Goal: Register for event/course

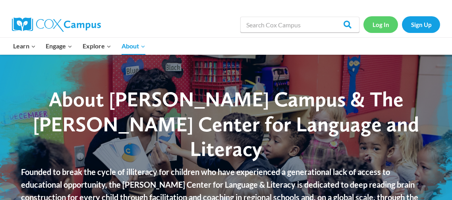
click at [381, 24] on link "Log In" at bounding box center [381, 24] width 35 height 16
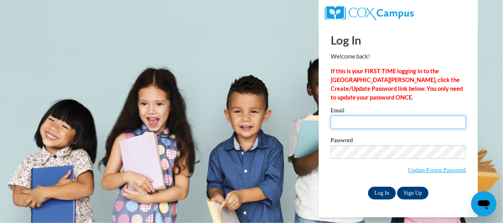
type input "yannagardner57@gmail.com"
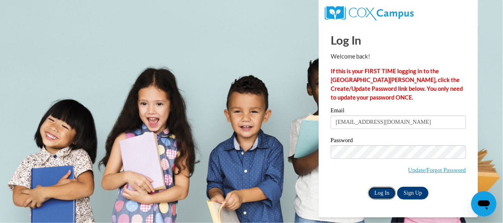
click at [375, 194] on input "Log In" at bounding box center [382, 192] width 28 height 13
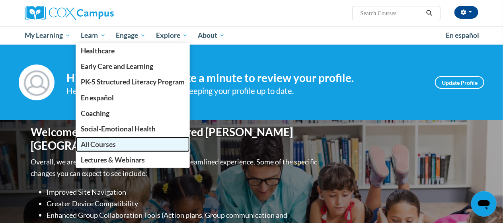
click at [100, 145] on span "All Courses" at bounding box center [98, 144] width 35 height 8
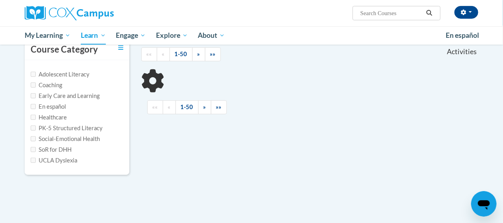
scroll to position [82, 0]
drag, startPoint x: 0, startPoint y: 0, endPoint x: 494, endPoint y: 76, distance: 499.6
click at [494, 76] on html "Ariana Gardner (America/New_York UTC-04:00) My Profile Inbox My Transcripts Log…" at bounding box center [251, 29] width 503 height 223
click at [494, 76] on body "Ariana Gardner (America/New_York UTC-04:00) My Profile Inbox My Transcripts Log…" at bounding box center [251, 140] width 503 height 444
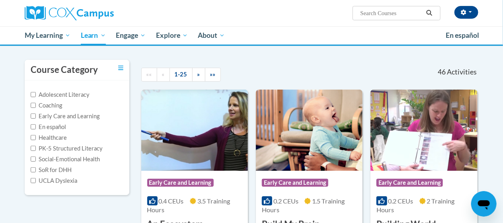
scroll to position [64, 0]
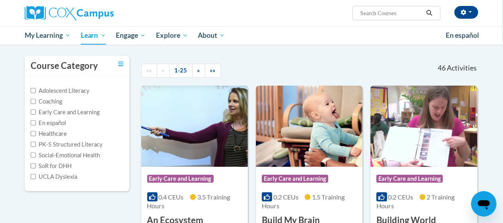
click at [174, 205] on div "0.4 CEUs 3.5 Training Hours" at bounding box center [194, 200] width 95 height 17
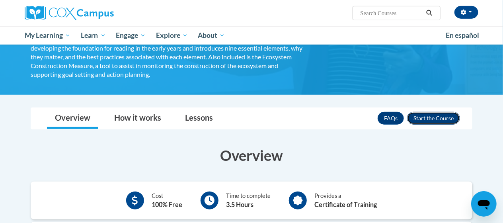
click at [436, 118] on button "Enroll" at bounding box center [433, 118] width 53 height 13
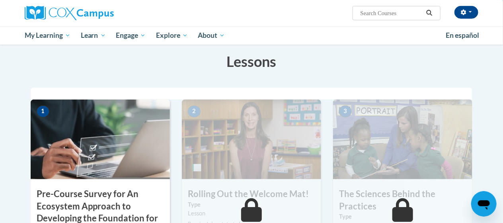
scroll to position [237, 0]
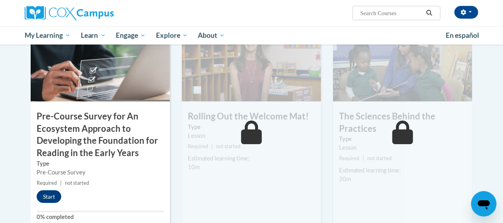
drag, startPoint x: 502, startPoint y: 26, endPoint x: 495, endPoint y: 76, distance: 50.6
click at [50, 196] on button "Start" at bounding box center [49, 196] width 25 height 13
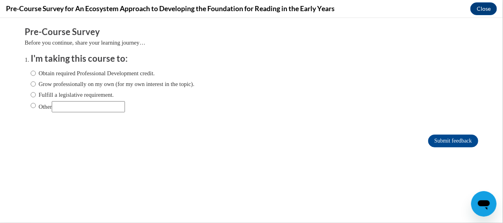
scroll to position [0, 0]
click at [80, 83] on label "Grow professionally on my own (for my own interest in the topic)." at bounding box center [113, 83] width 164 height 9
click at [36, 83] on input "Grow professionally on my own (for my own interest in the topic)." at bounding box center [33, 83] width 5 height 9
radio input "true"
click at [126, 74] on label "Obtain required Professional Development credit." at bounding box center [93, 72] width 124 height 9
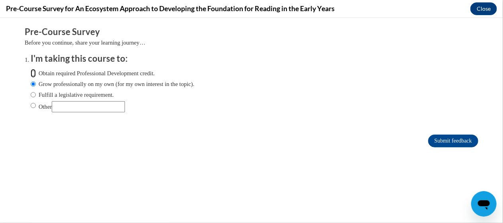
click at [36, 74] on input "Obtain required Professional Development credit." at bounding box center [33, 72] width 5 height 9
radio input "true"
click at [121, 75] on label "Obtain required Professional Development credit." at bounding box center [93, 72] width 124 height 9
click at [36, 75] on input "Obtain required Professional Development credit." at bounding box center [33, 72] width 5 height 9
click at [439, 142] on input "Submit feedback" at bounding box center [453, 140] width 50 height 13
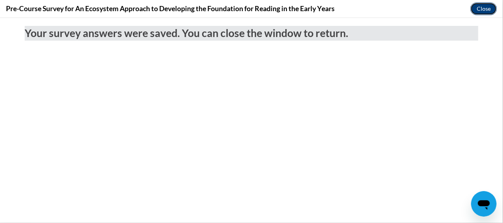
click at [484, 6] on button "Close" at bounding box center [483, 8] width 27 height 13
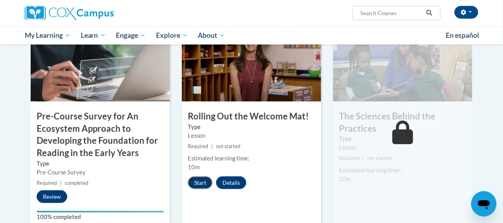
click at [203, 184] on button "Start" at bounding box center [200, 182] width 25 height 13
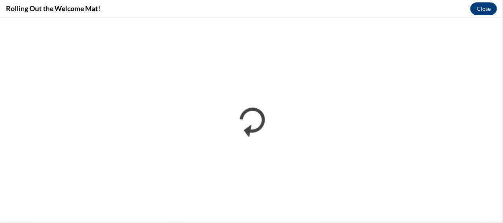
click at [253, 4] on div "Rolling Out the Welcome Mat! Close" at bounding box center [251, 9] width 503 height 18
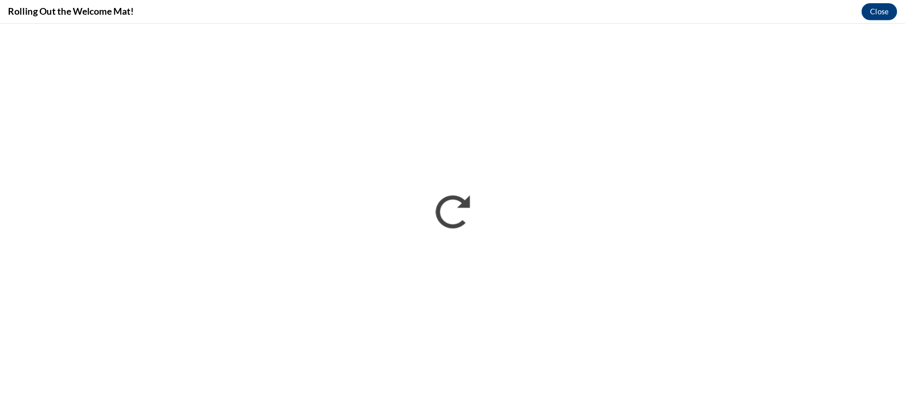
scroll to position [237, 0]
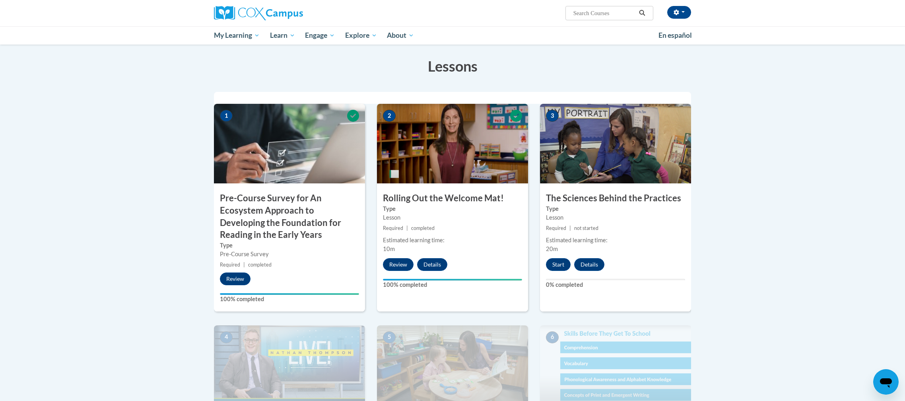
scroll to position [132, 0]
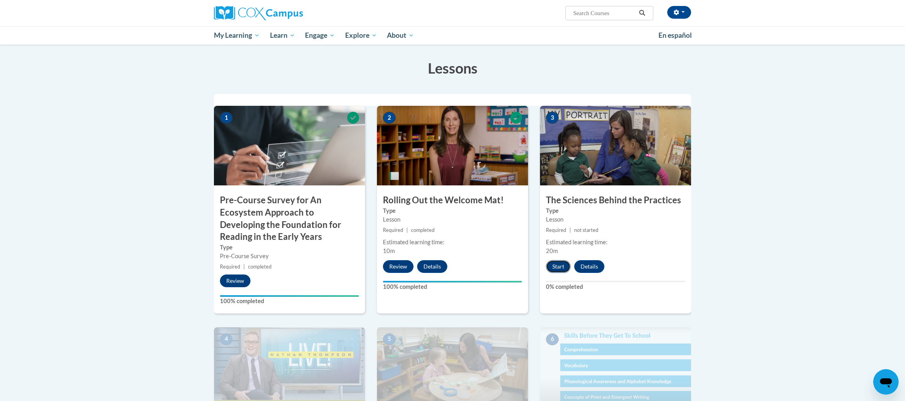
click at [560, 270] on button "Start" at bounding box center [558, 266] width 25 height 13
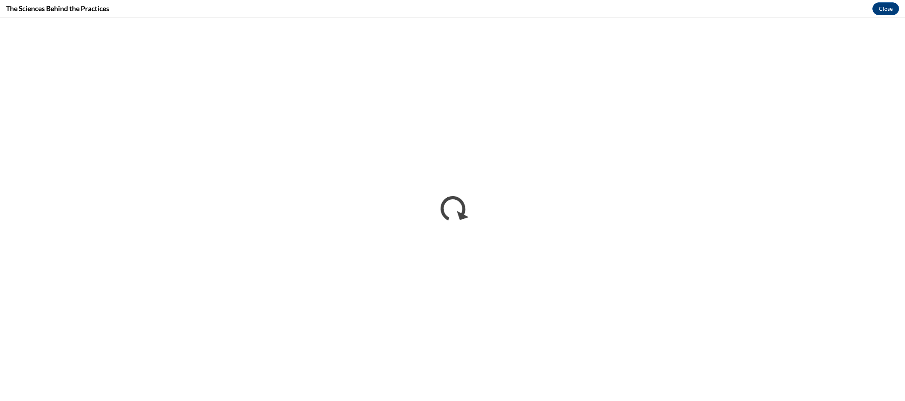
scroll to position [0, 0]
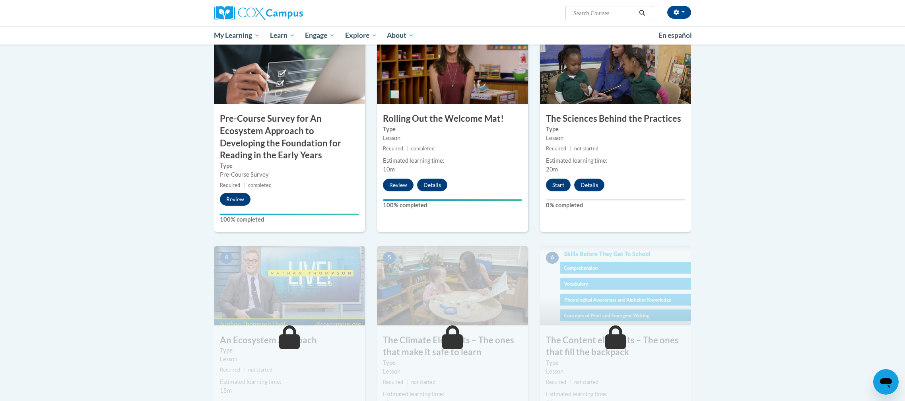
drag, startPoint x: 904, startPoint y: 80, endPoint x: 876, endPoint y: 164, distance: 88.8
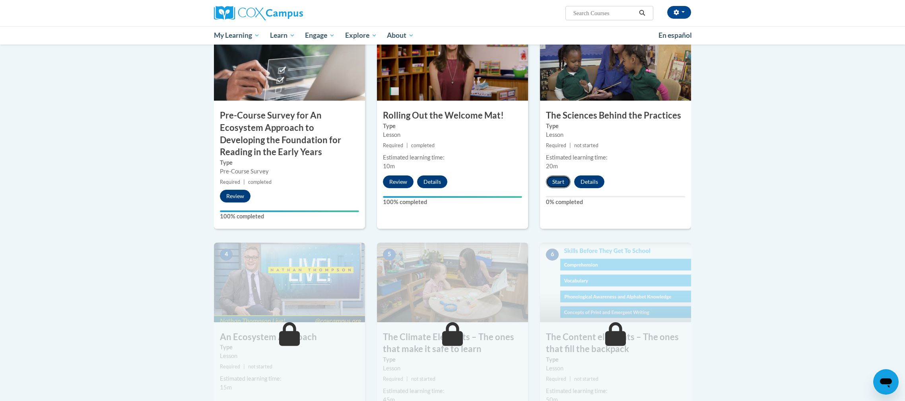
click at [559, 180] on button "Start" at bounding box center [558, 181] width 25 height 13
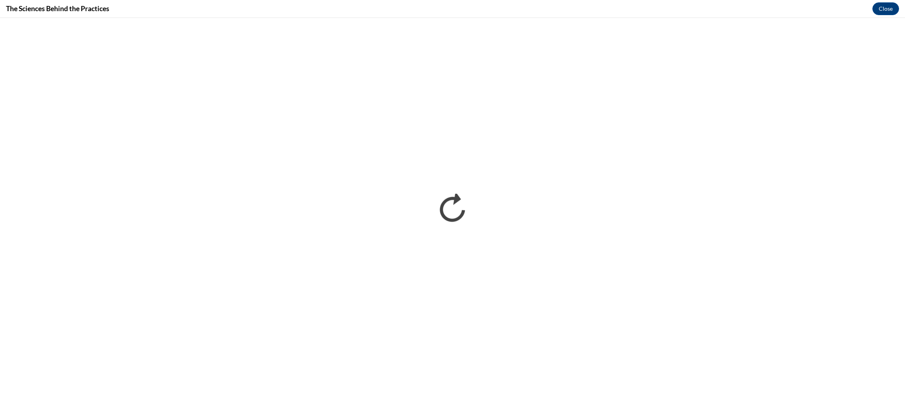
scroll to position [0, 0]
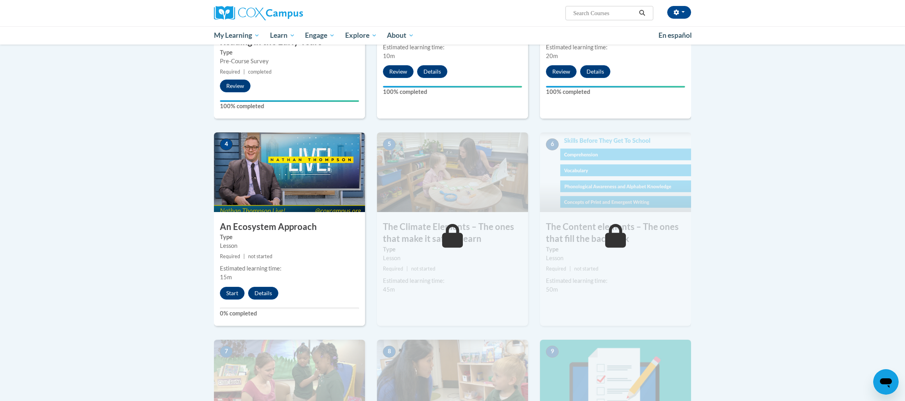
scroll to position [328, 0]
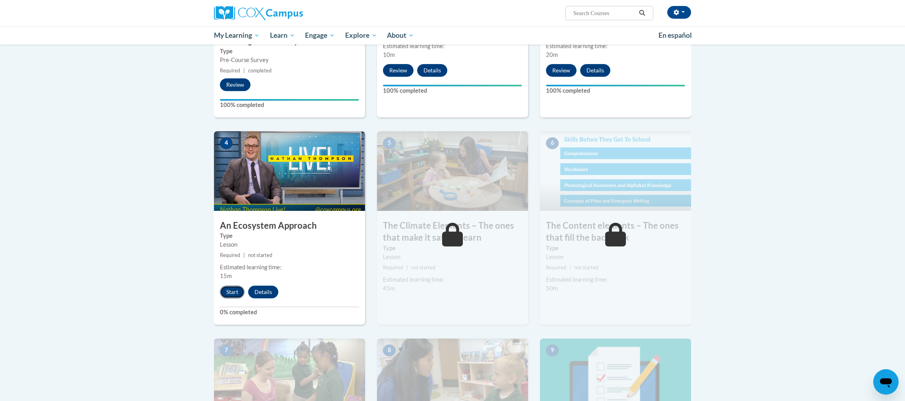
click at [234, 297] on button "Start" at bounding box center [232, 291] width 25 height 13
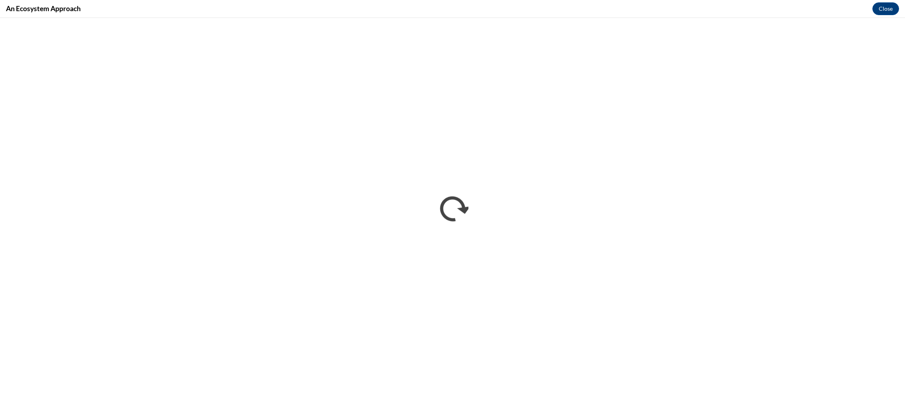
scroll to position [0, 0]
